Goal: Transaction & Acquisition: Purchase product/service

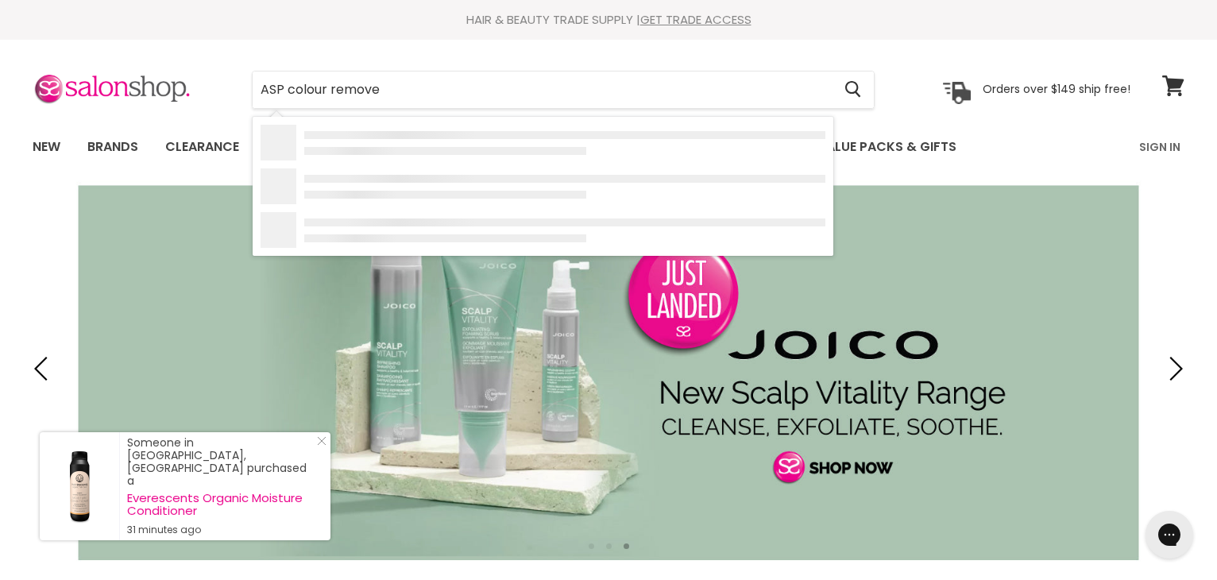
type input "ASP colour remover"
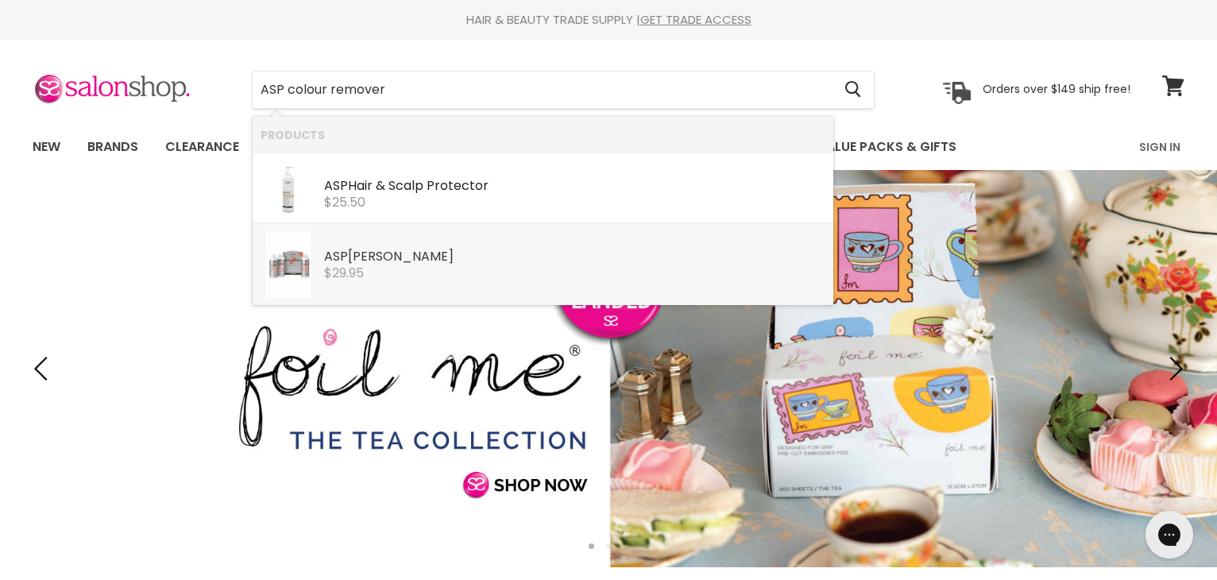
click at [359, 252] on div "ASP Kitoko Eraser" at bounding box center [574, 257] width 501 height 17
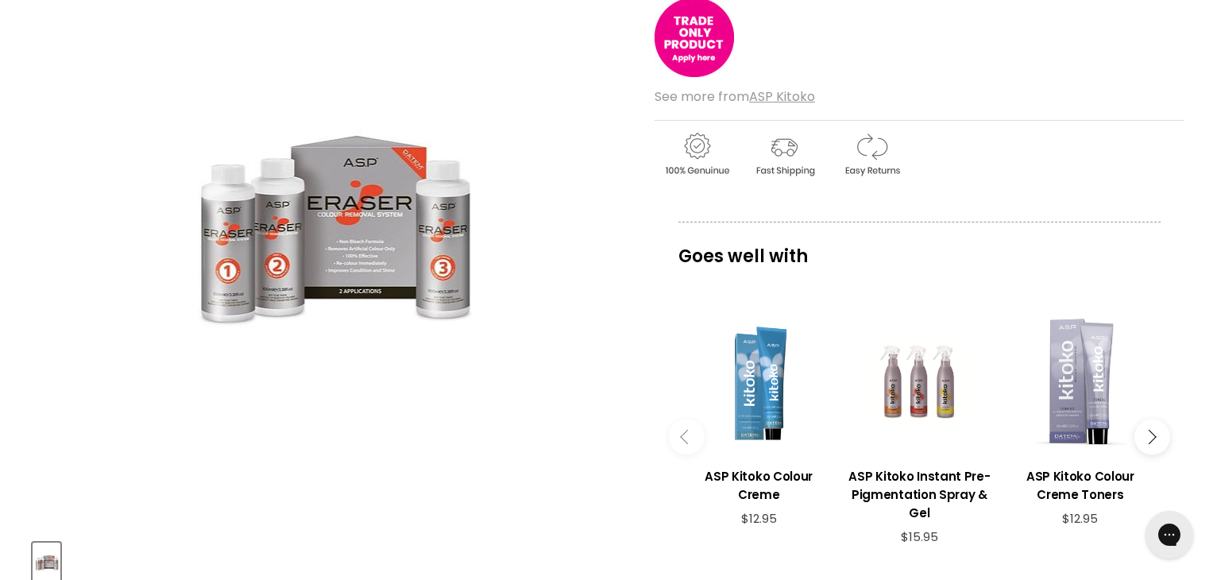
scroll to position [264, 0]
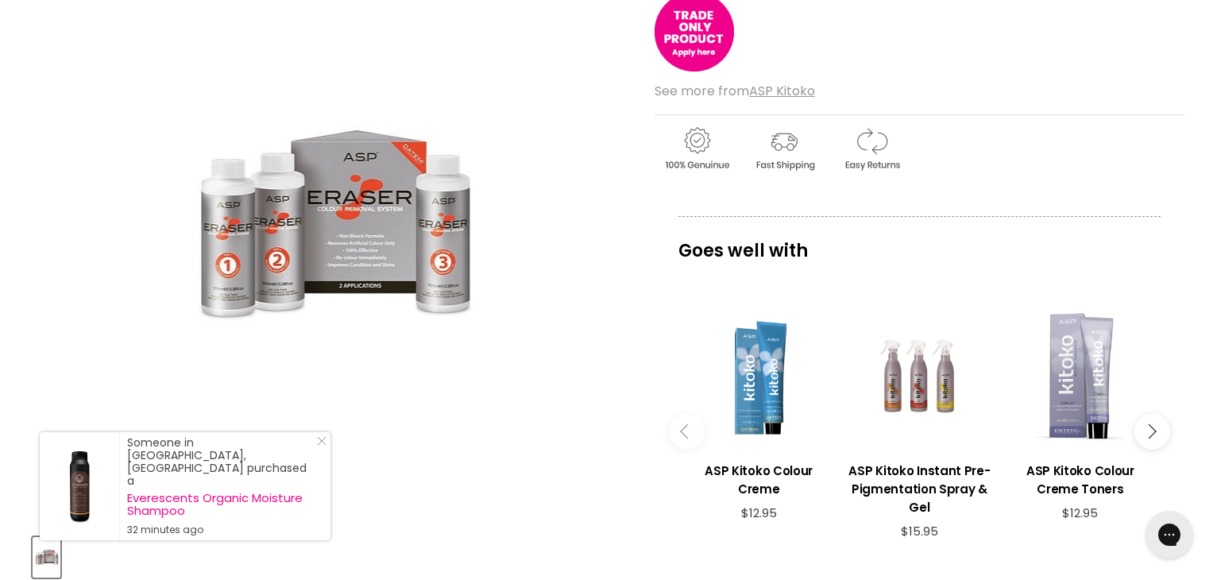
click at [360, 230] on img "ASP Kitoko Eraser image. Click or Scroll to Zoom." at bounding box center [329, 224] width 301 height 451
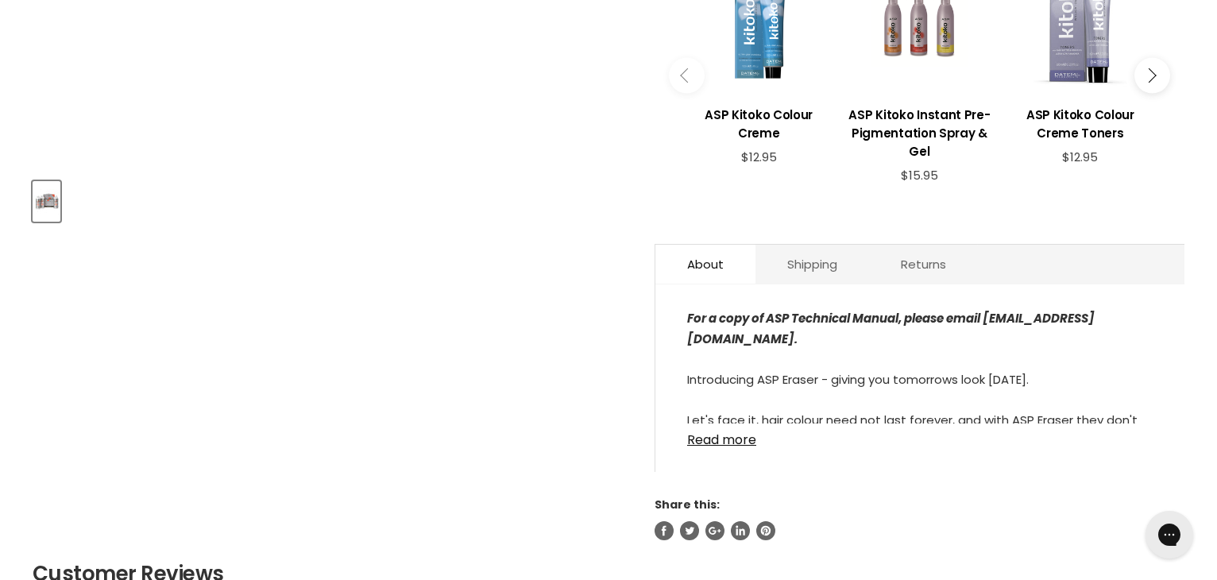
scroll to position [623, 0]
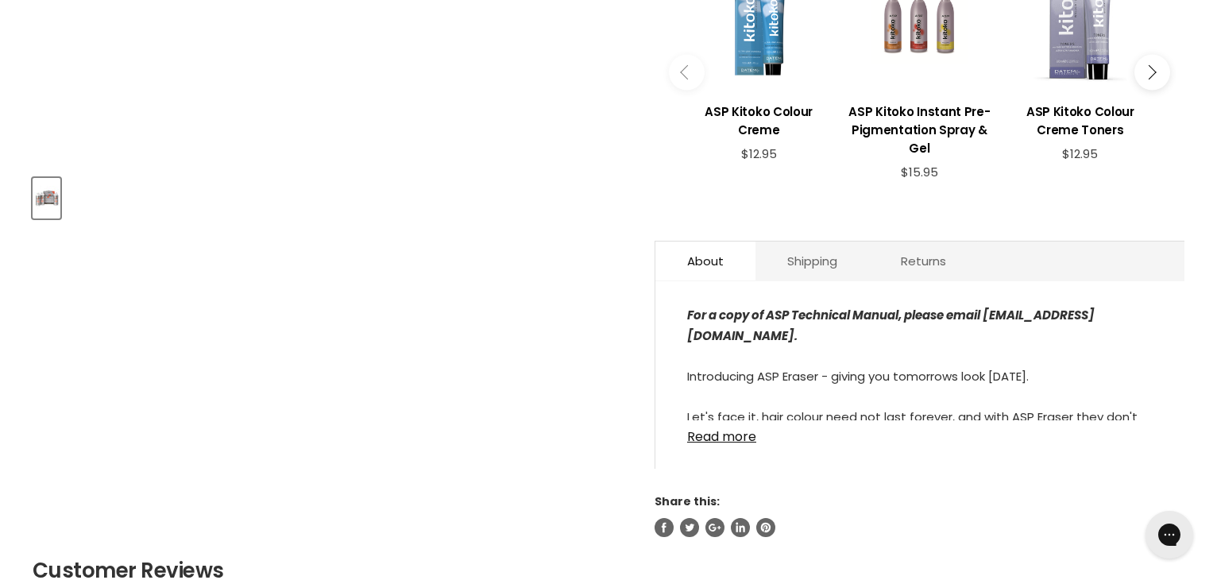
click at [1203, 188] on section "Click or scroll to zoom Tap or pinch to zoom" at bounding box center [609, 89] width 1192 height 1041
click at [726, 435] on link "Read more" at bounding box center [919, 432] width 465 height 24
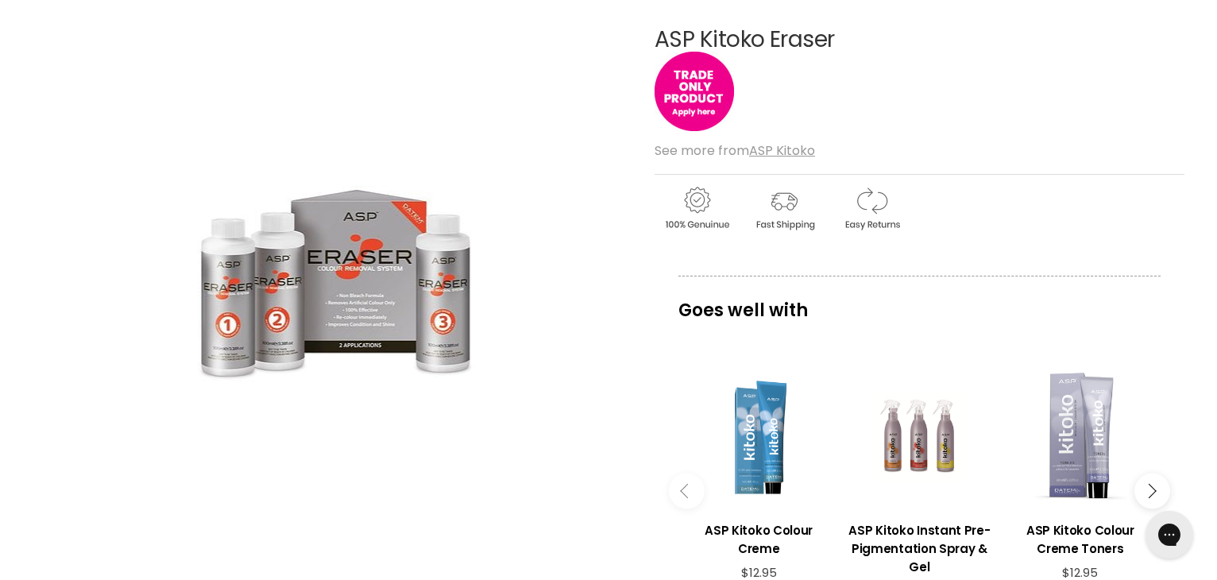
scroll to position [201, 0]
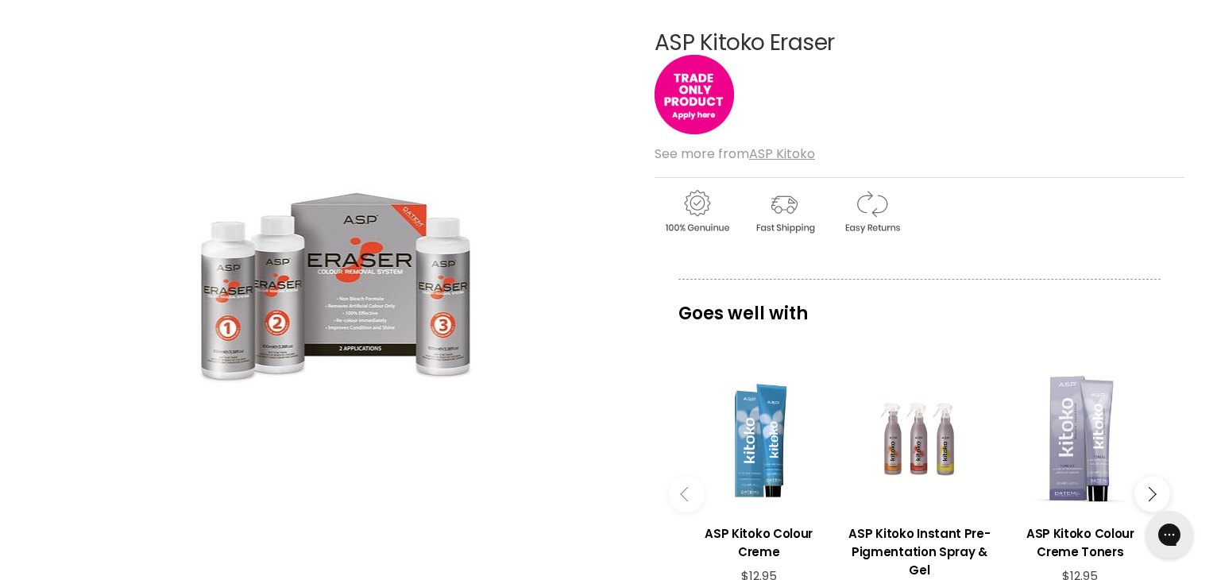
click at [458, 301] on img "ASP Kitoko Eraser image. Click or Scroll to Zoom." at bounding box center [329, 287] width 301 height 451
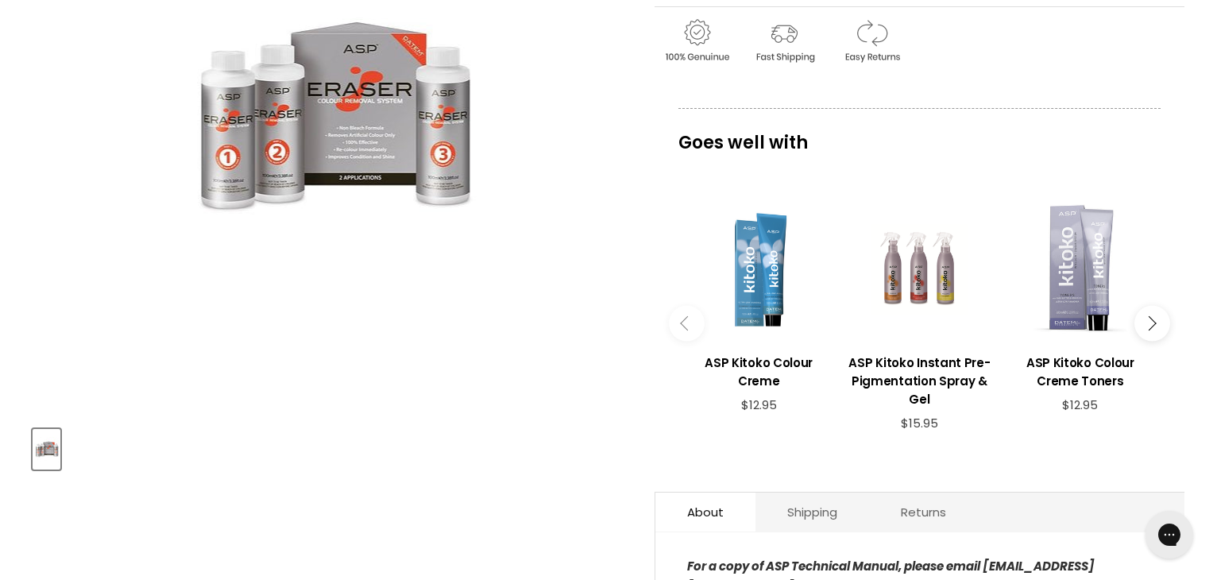
scroll to position [369, 0]
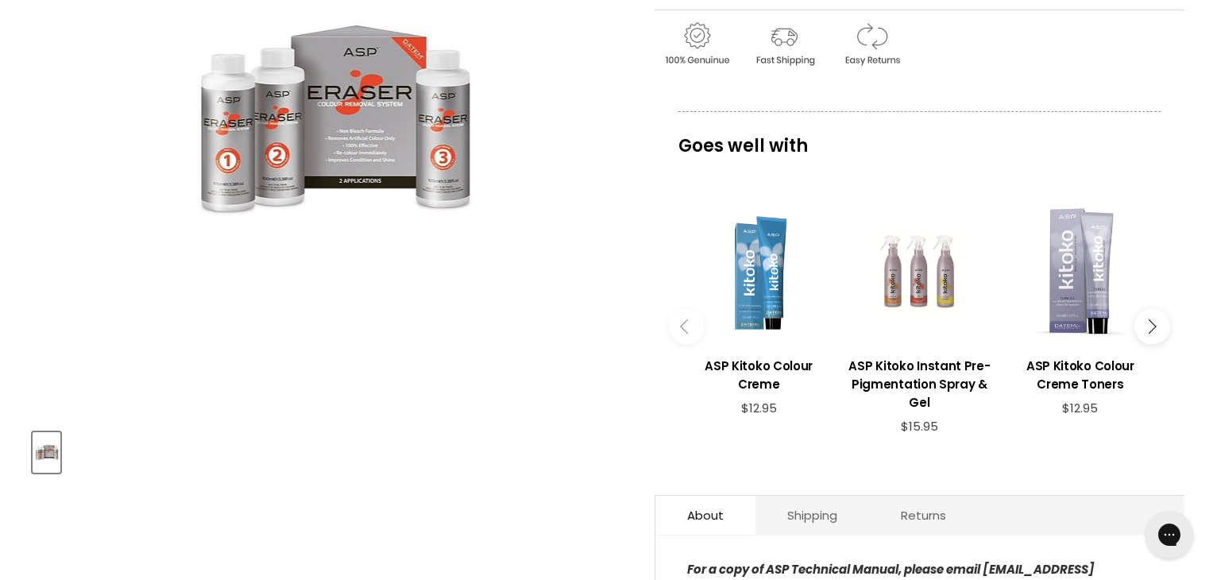
click at [937, 276] on div "Main content" at bounding box center [919, 272] width 145 height 145
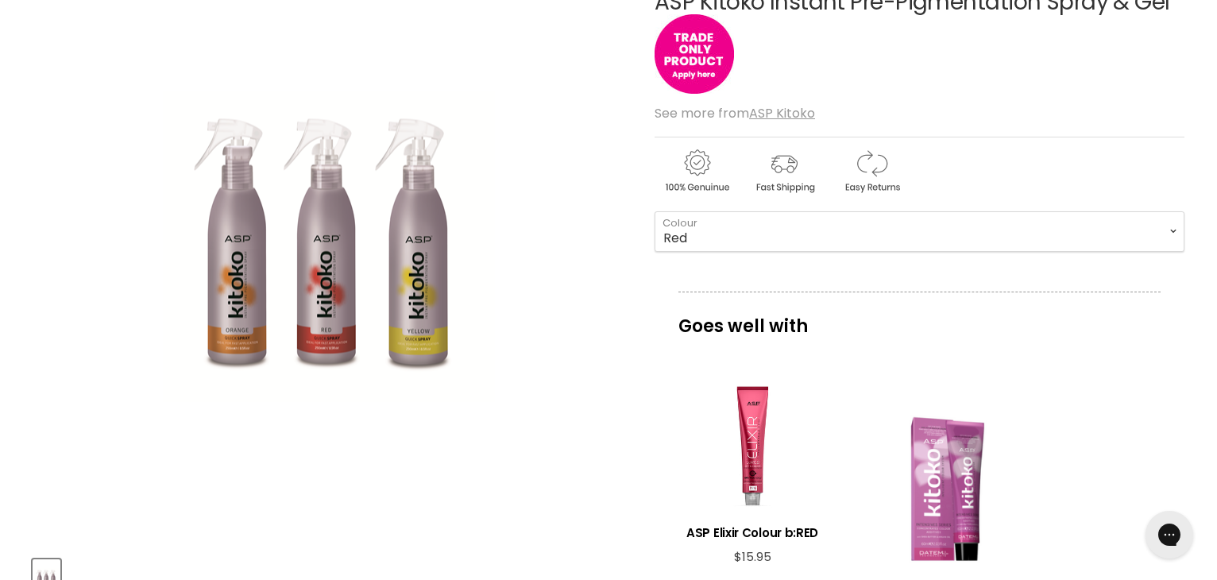
scroll to position [250, 0]
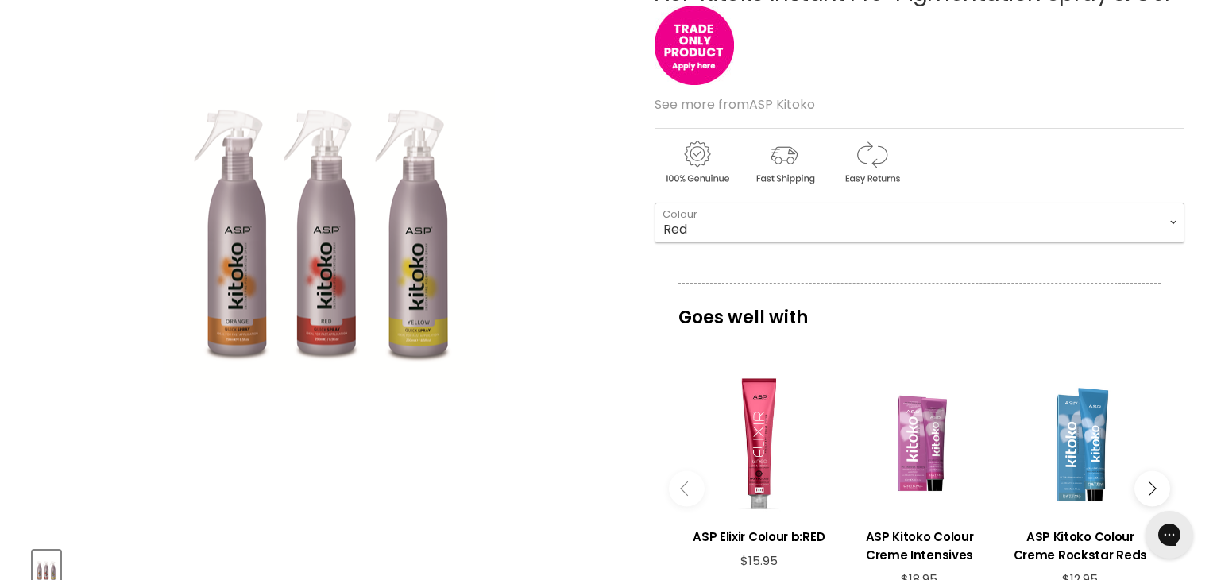
click at [1169, 222] on select "Red Yellow Orange" at bounding box center [920, 223] width 530 height 40
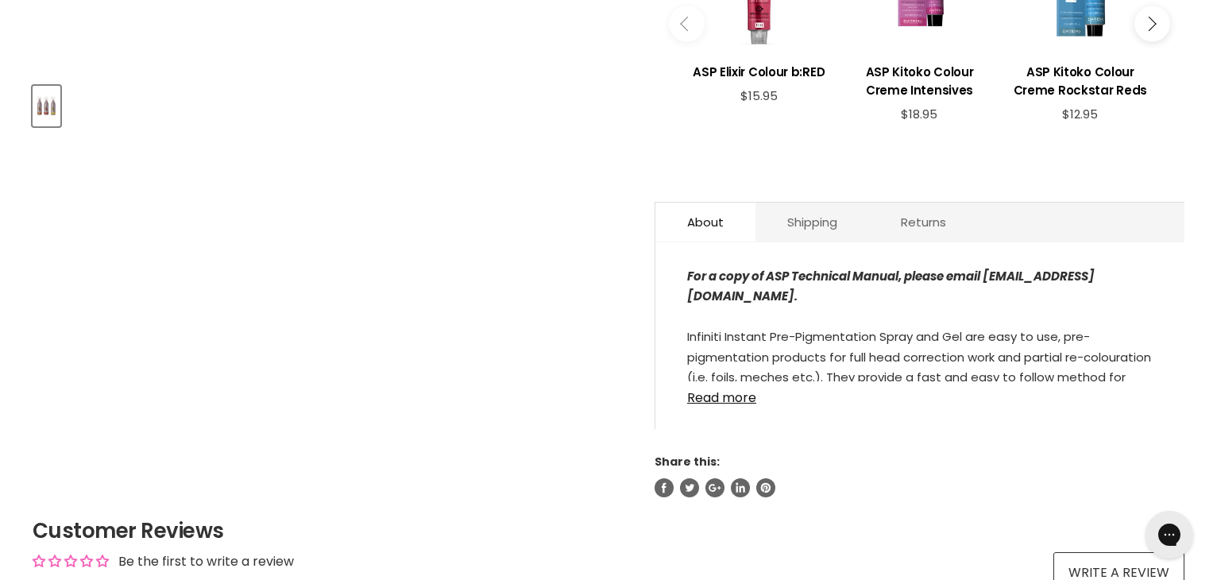
scroll to position [731, 0]
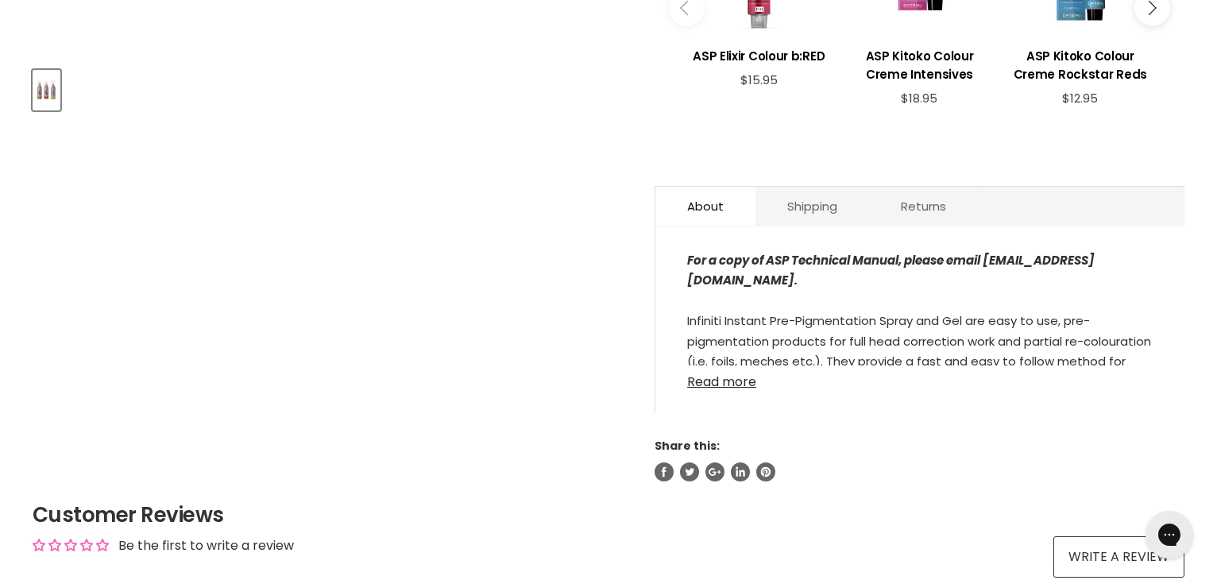
click at [728, 381] on link "Read more" at bounding box center [919, 377] width 465 height 24
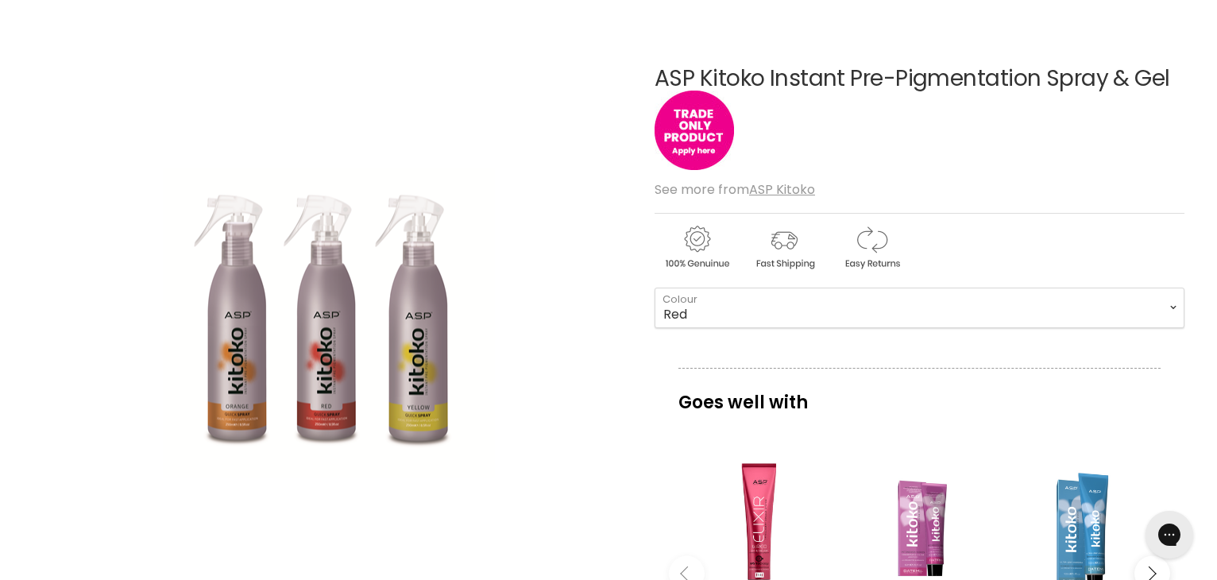
scroll to position [37, 0]
